Goal: Obtain resource: Download file/media

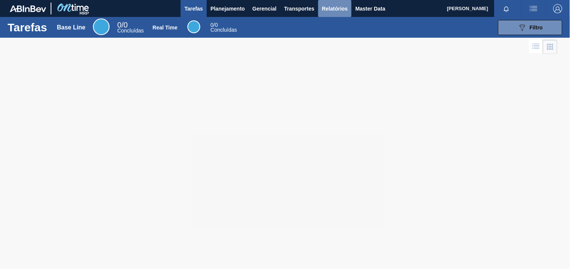
click at [326, 3] on button "Relatórios" at bounding box center [334, 8] width 33 height 17
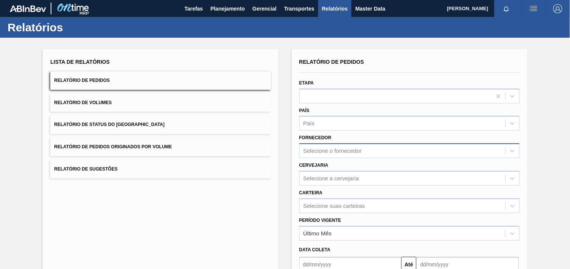
click at [357, 156] on div "Selecione o fornecedor" at bounding box center [409, 151] width 220 height 15
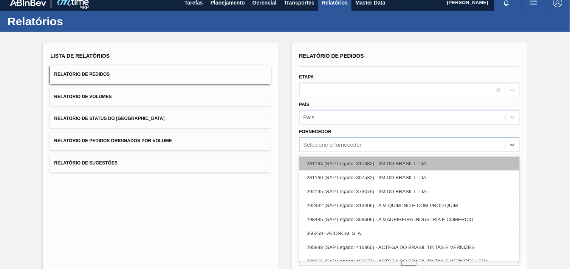
scroll to position [8, 0]
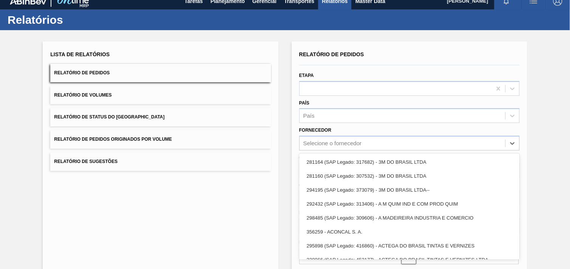
paste input "307331"
type input "307331"
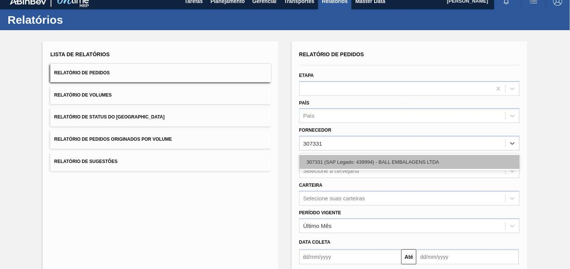
click at [356, 162] on div "307331 (SAP Legado: 439994) - BALL EMBALAGENS LTDA" at bounding box center [409, 162] width 220 height 14
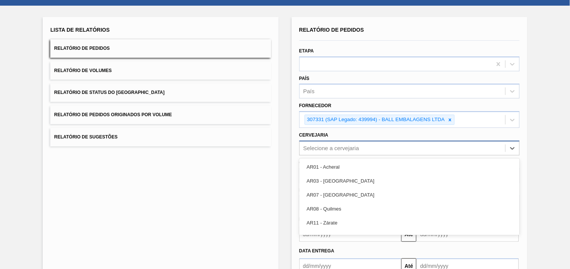
click at [352, 156] on div "option AR01 - Acheral focused, 1 of 93. 93 results available. Use Up and Down t…" at bounding box center [409, 148] width 220 height 15
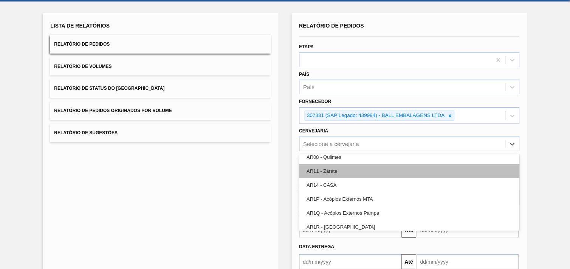
scroll to position [84, 0]
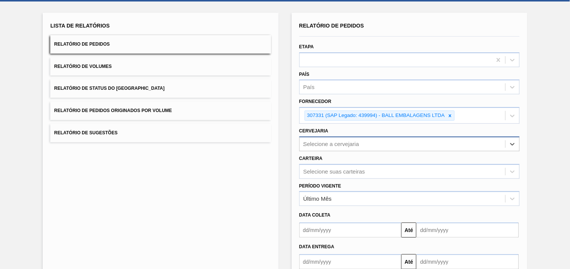
type input "12"
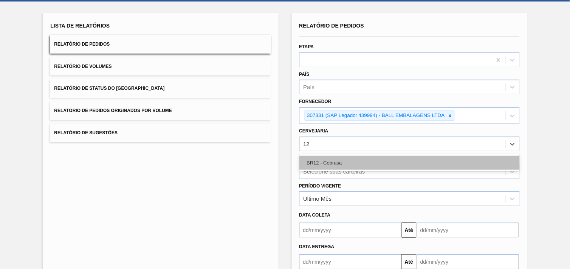
click at [345, 159] on div "BR12 - Cebrasa" at bounding box center [409, 163] width 220 height 14
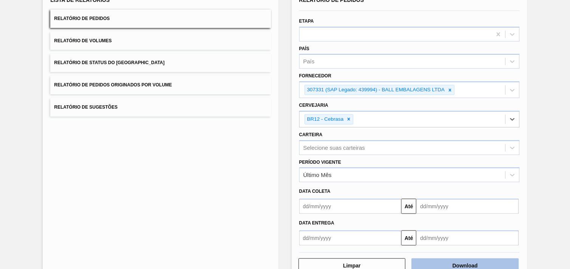
scroll to position [82, 0]
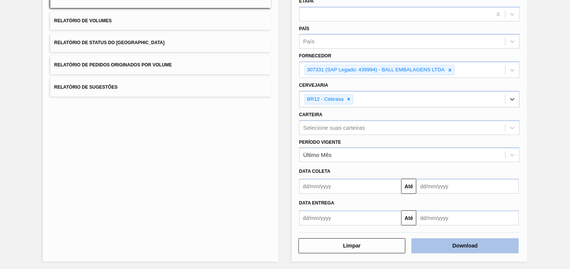
click at [482, 249] on button "Download" at bounding box center [464, 246] width 107 height 15
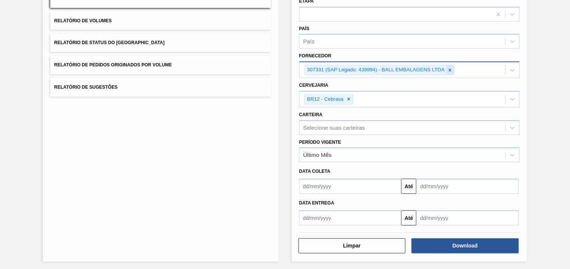
click at [446, 66] on div at bounding box center [450, 69] width 8 height 9
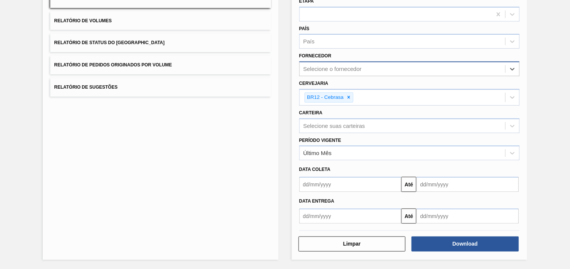
scroll to position [80, 0]
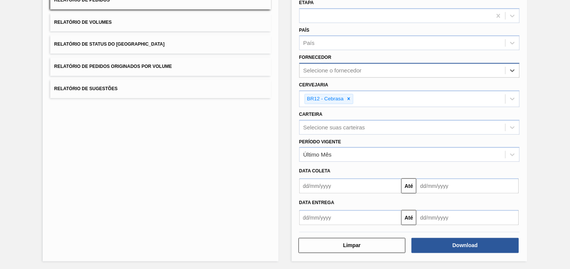
click at [406, 67] on div "Selecione o fornecedor" at bounding box center [402, 70] width 205 height 11
paste input "310098"
type input "310098"
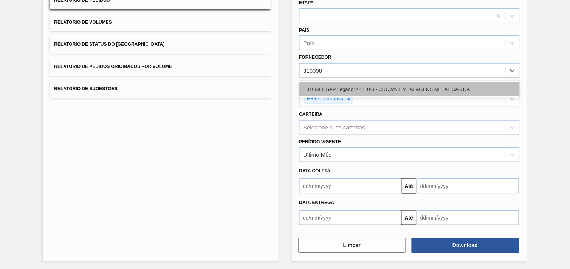
click at [360, 89] on div "310098 (SAP Legado: 441105) - CROWN EMBALAGENS METALICAS DA" at bounding box center [409, 89] width 220 height 14
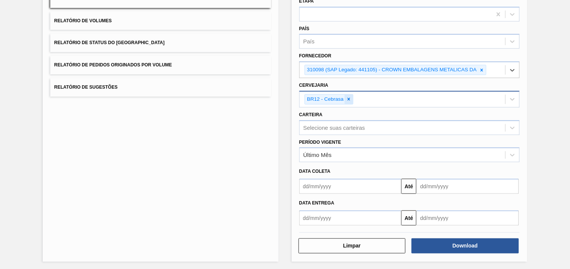
click at [346, 95] on div at bounding box center [348, 99] width 8 height 9
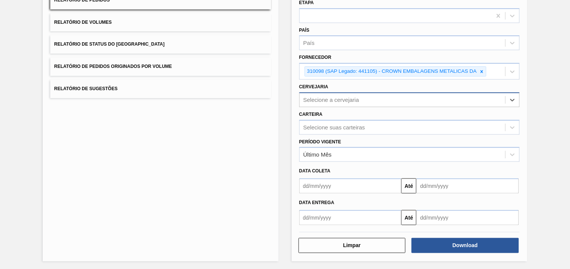
click at [349, 100] on div "Selecione a cervejaria" at bounding box center [331, 100] width 56 height 6
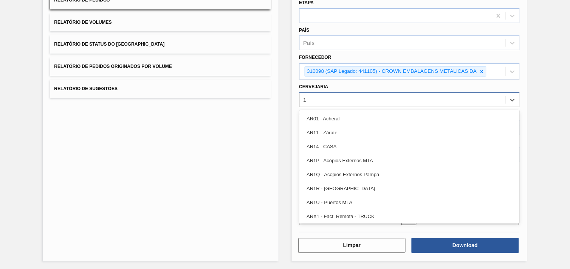
type input "16"
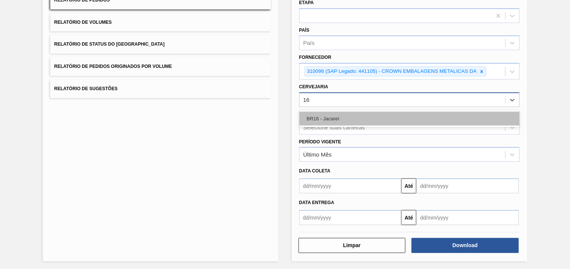
click at [349, 120] on div "BR16 - Jacareí" at bounding box center [409, 119] width 220 height 14
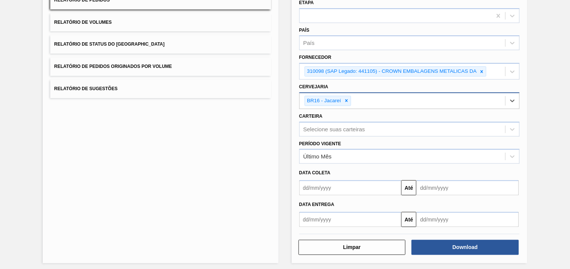
scroll to position [82, 0]
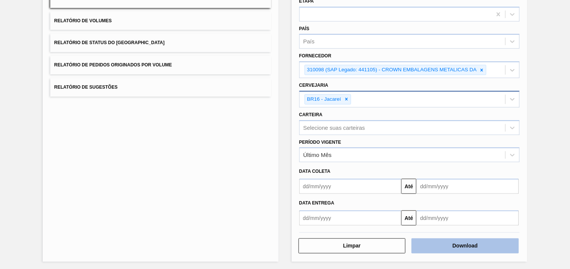
click at [471, 242] on button "Download" at bounding box center [464, 246] width 107 height 15
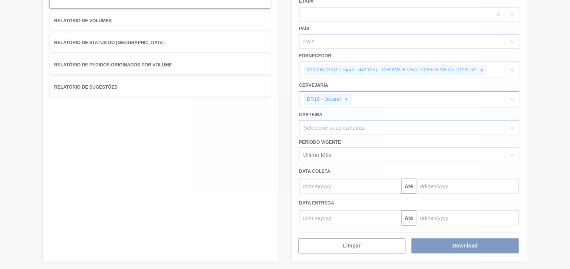
drag, startPoint x: 437, startPoint y: 247, endPoint x: 457, endPoint y: 218, distance: 35.0
drag, startPoint x: 457, startPoint y: 218, endPoint x: 547, endPoint y: 249, distance: 94.1
click at [547, 249] on div at bounding box center [285, 134] width 570 height 269
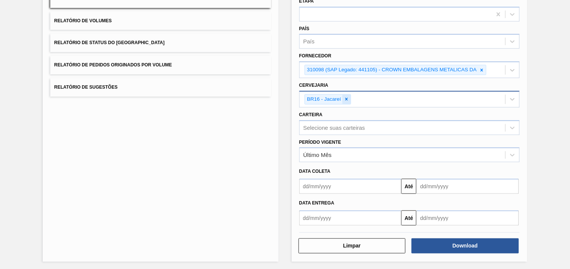
click at [342, 97] on div at bounding box center [346, 99] width 8 height 9
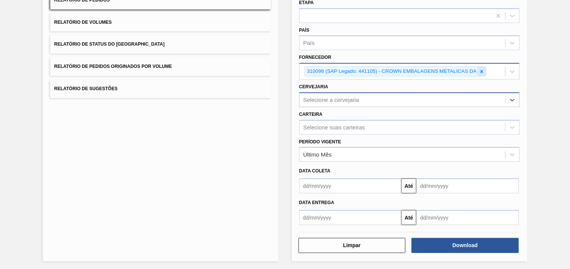
click at [480, 73] on div at bounding box center [481, 71] width 8 height 9
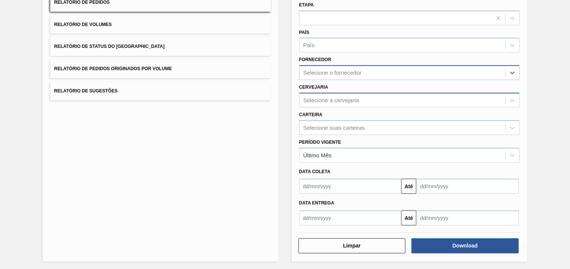
paste input "279493"
type input "279493"
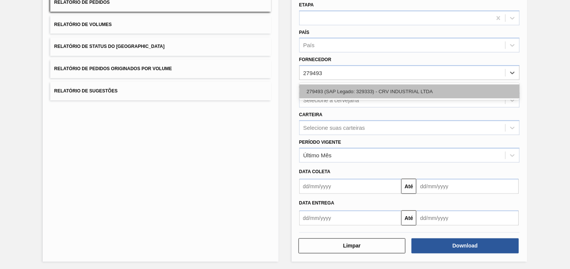
click at [398, 92] on div "279493 (SAP Legado: 329333) - CRV INDUSTRIAL LTDA" at bounding box center [409, 92] width 220 height 14
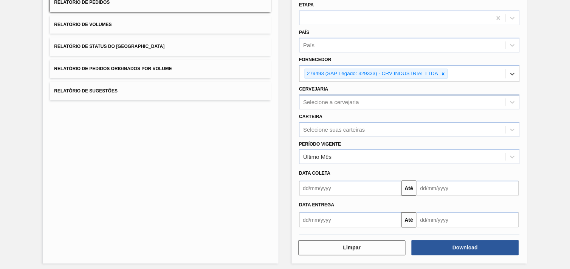
scroll to position [80, 0]
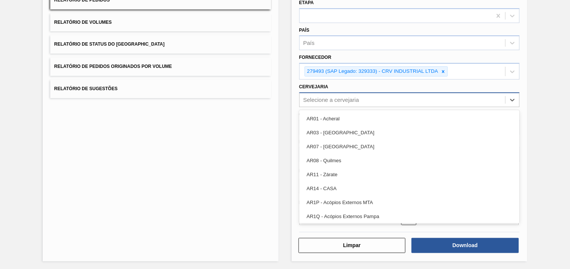
click at [387, 97] on div "Selecione a cervejaria" at bounding box center [402, 99] width 205 height 11
type input "w"
type input "23"
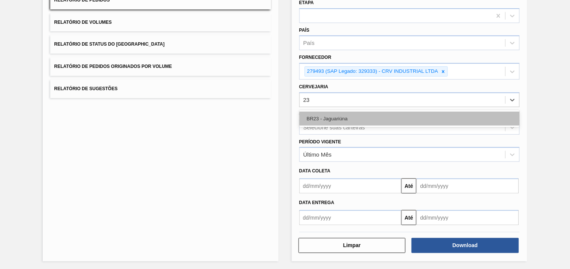
click at [354, 119] on div "BR23 - Jaguariúna" at bounding box center [409, 119] width 220 height 14
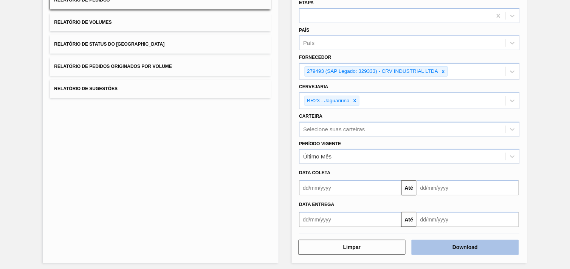
click at [456, 246] on button "Download" at bounding box center [464, 247] width 107 height 15
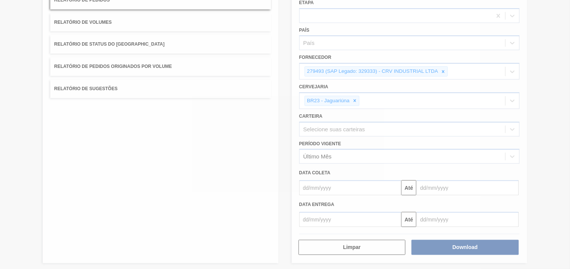
click at [288, 233] on div at bounding box center [285, 134] width 570 height 269
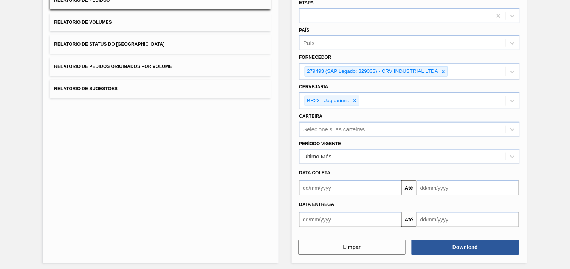
click at [288, 233] on div "Lista de Relatórios Relatório de Pedidos Relatório de Volumes Relatório de Stat…" at bounding box center [285, 115] width 570 height 316
